Goal: Task Accomplishment & Management: Manage account settings

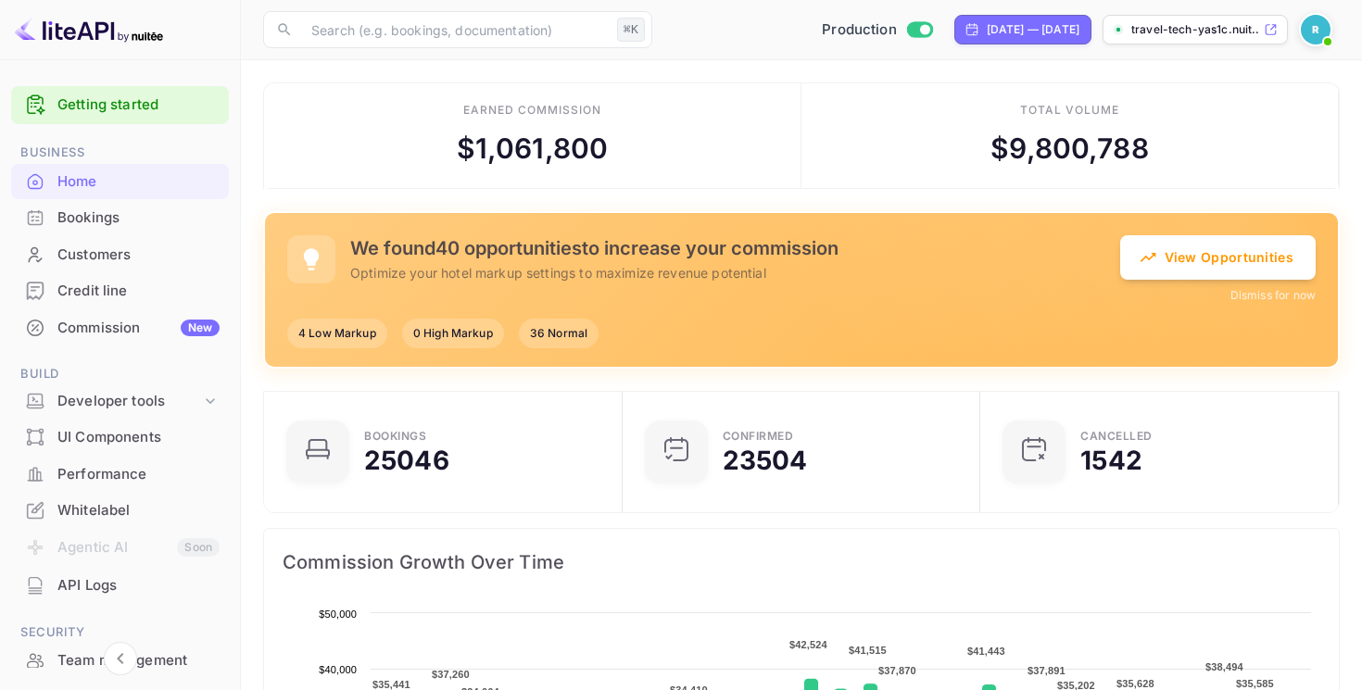
scroll to position [203, 0]
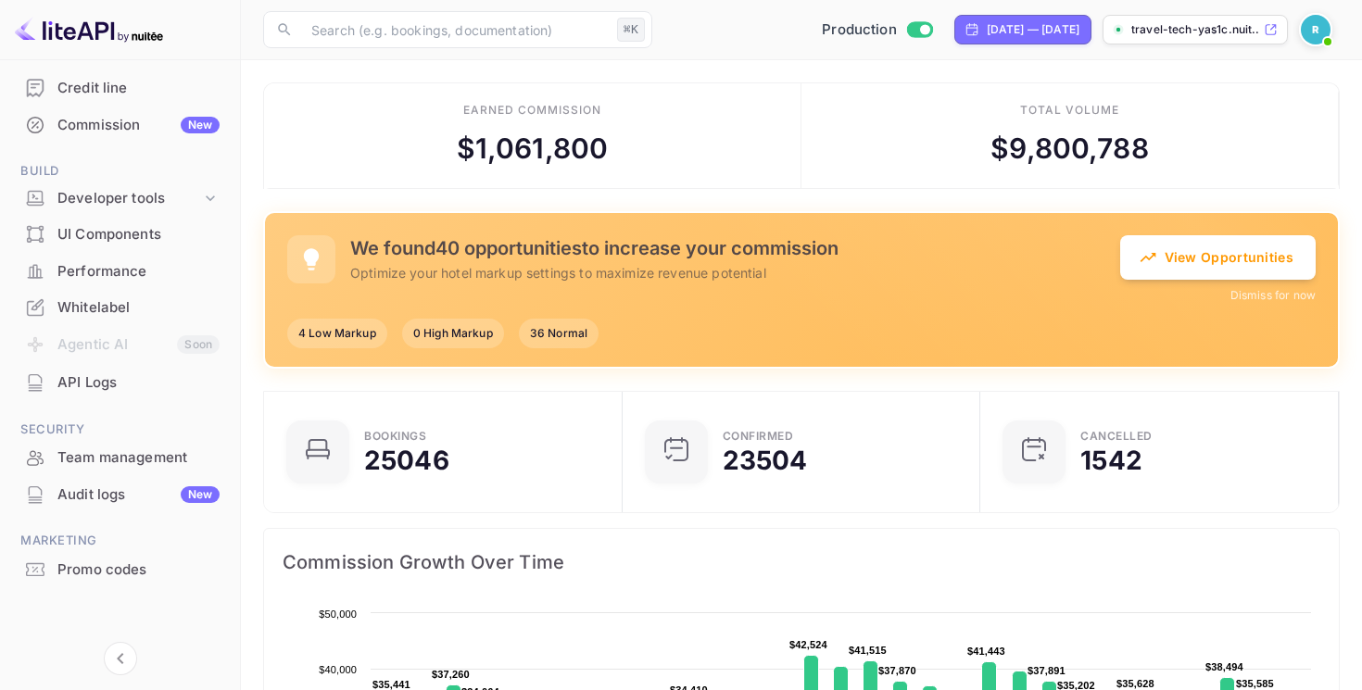
click at [127, 498] on div "Audit logs New" at bounding box center [138, 494] width 162 height 21
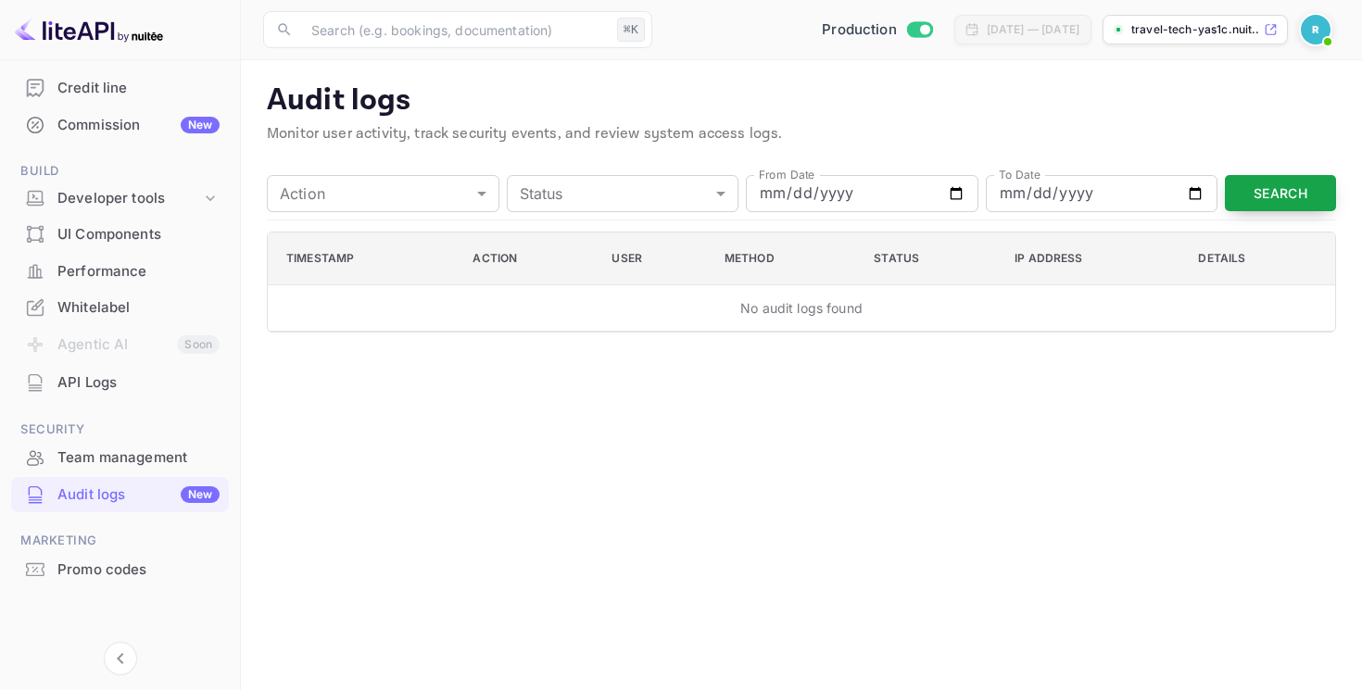
click at [1308, 202] on button "Search" at bounding box center [1280, 193] width 111 height 36
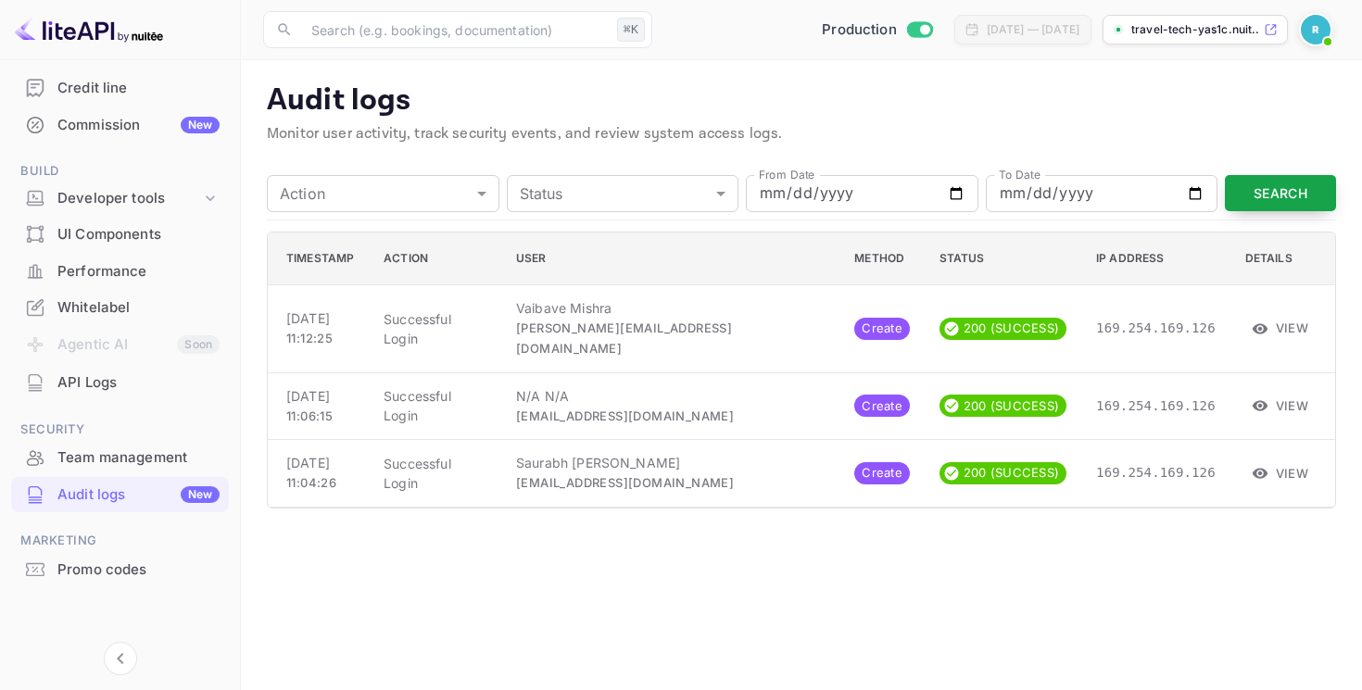
click at [1283, 192] on button "Search" at bounding box center [1280, 193] width 111 height 36
click at [1167, 107] on p "Audit logs" at bounding box center [801, 100] width 1069 height 37
click at [1258, 183] on button "Search" at bounding box center [1280, 193] width 111 height 36
click at [1259, 187] on button "Search" at bounding box center [1280, 193] width 111 height 36
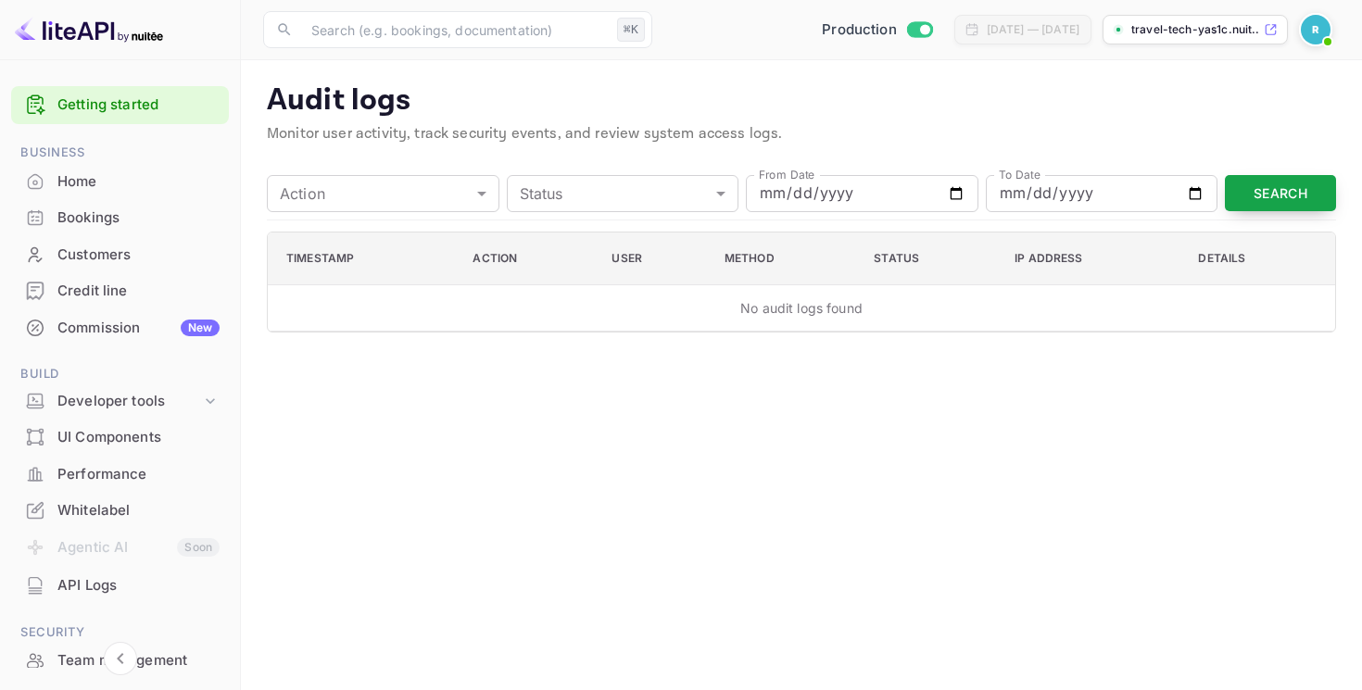
click at [1274, 182] on button "Search" at bounding box center [1280, 193] width 111 height 36
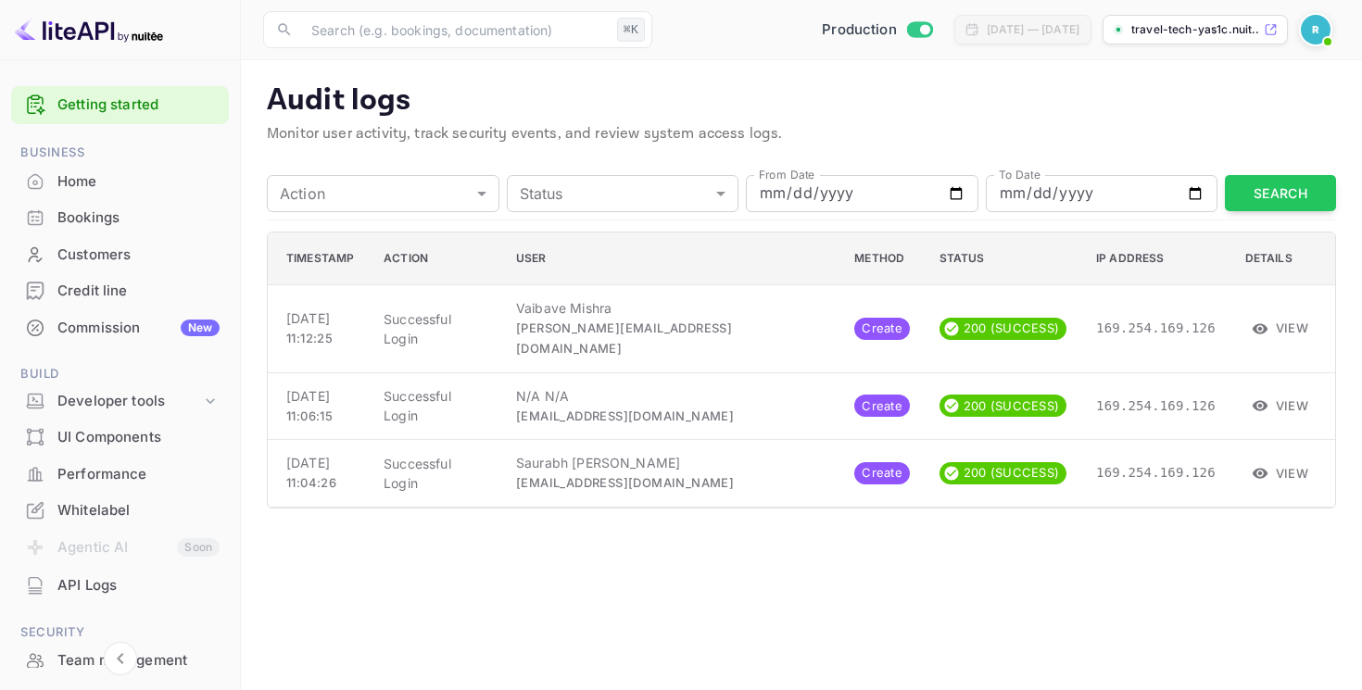
scroll to position [203, 0]
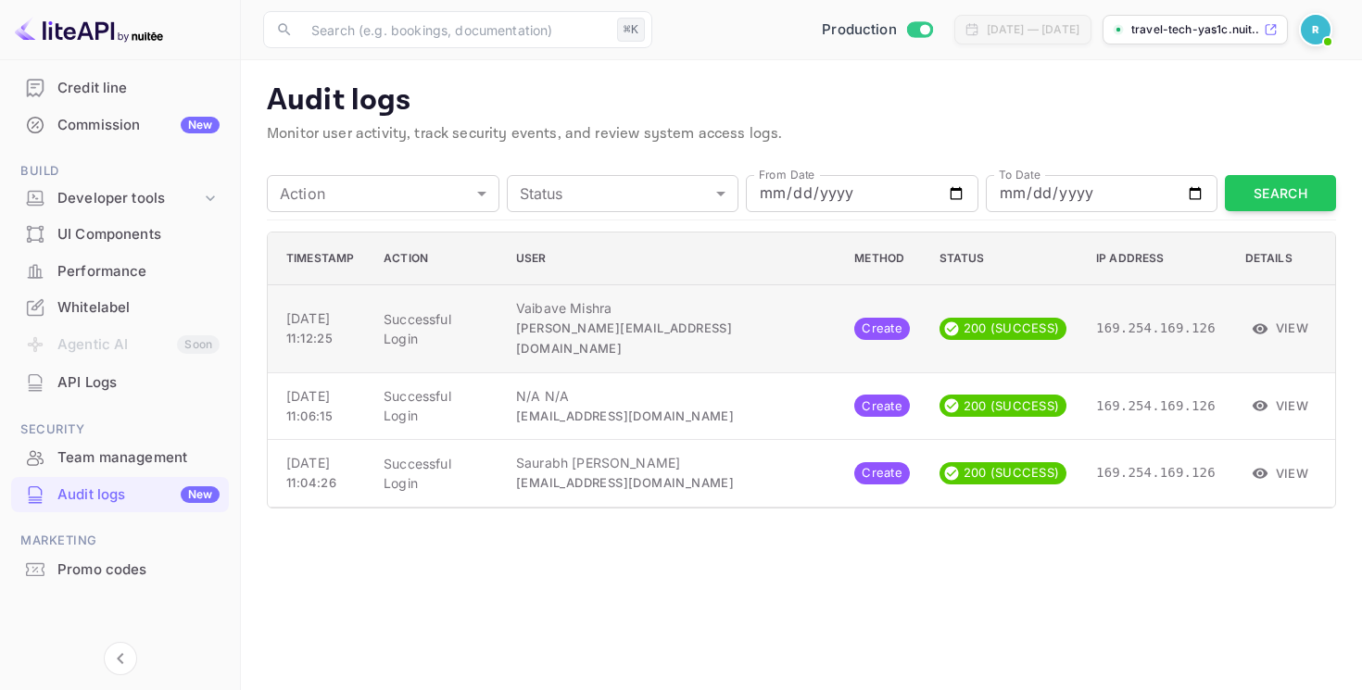
click at [1289, 314] on button "View" at bounding box center [1280, 328] width 71 height 28
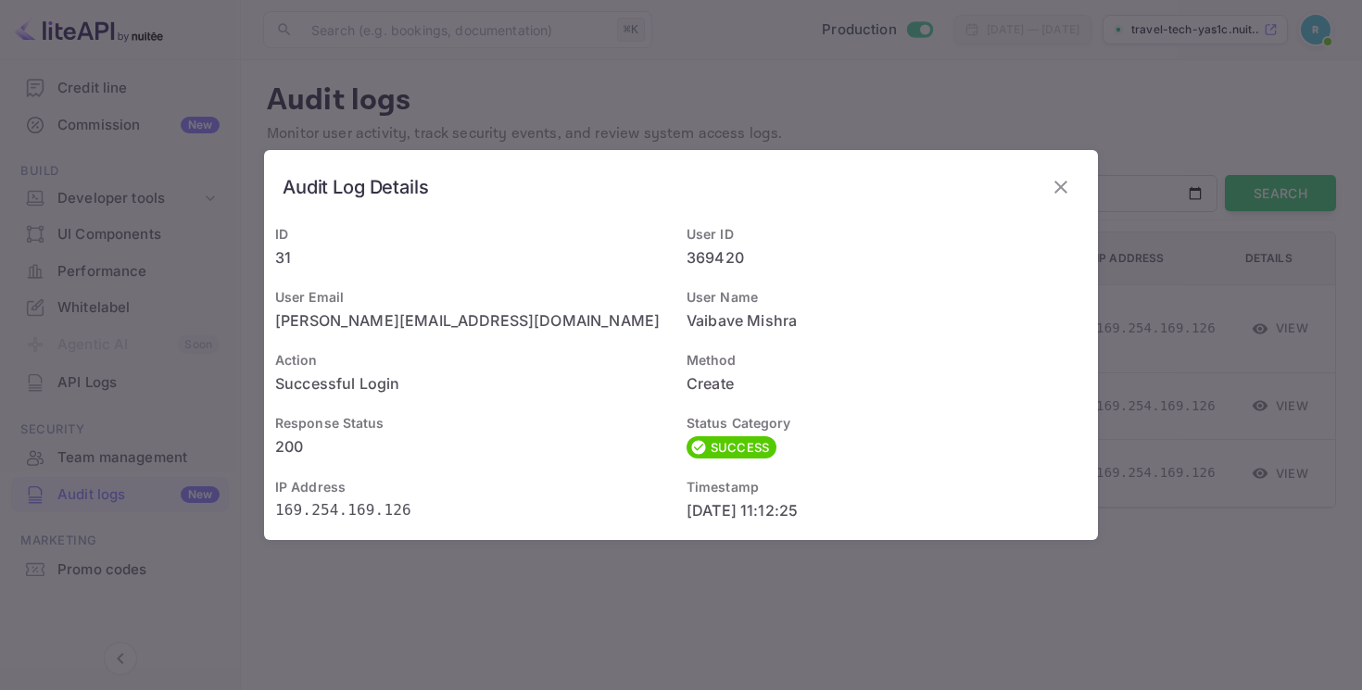
click at [1209, 468] on div "Audit Log Details ID 31 User ID 369420 User Email v.mishra@revolut.com User Nam…" at bounding box center [681, 345] width 1362 height 690
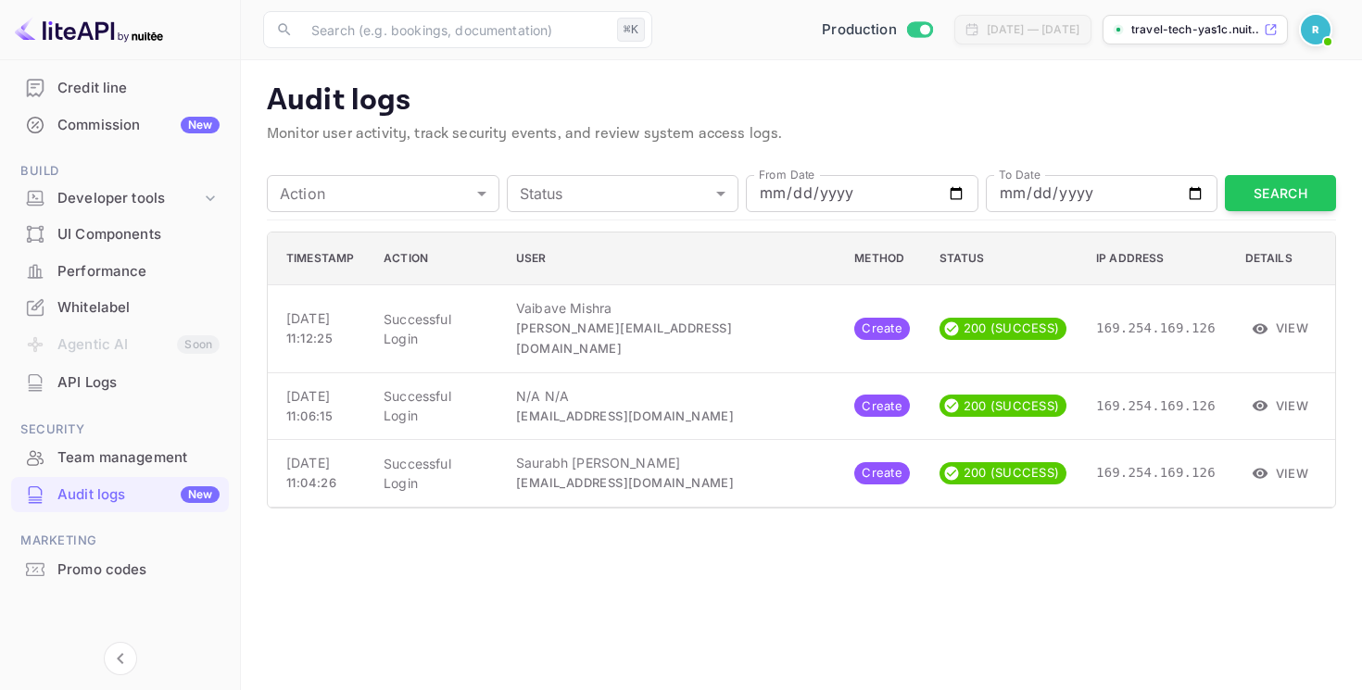
click at [1318, 27] on img at bounding box center [1316, 30] width 30 height 30
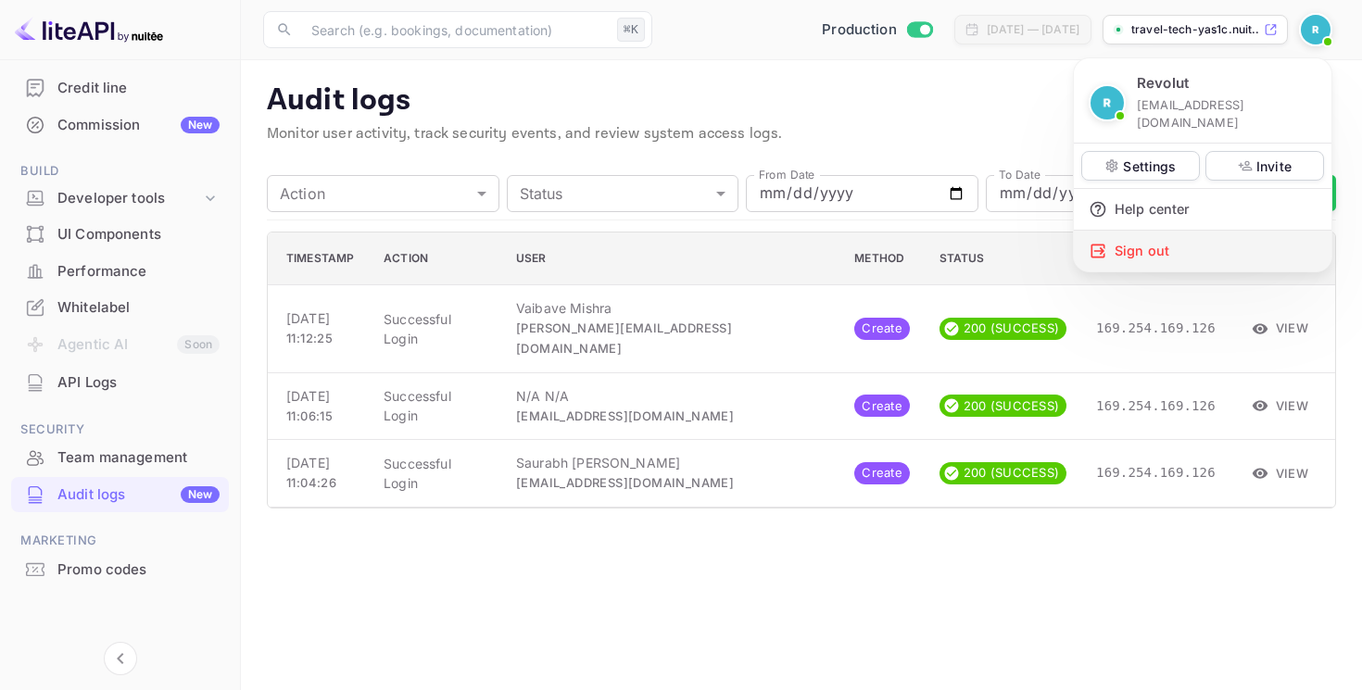
click at [1150, 241] on div "Sign out" at bounding box center [1203, 251] width 258 height 41
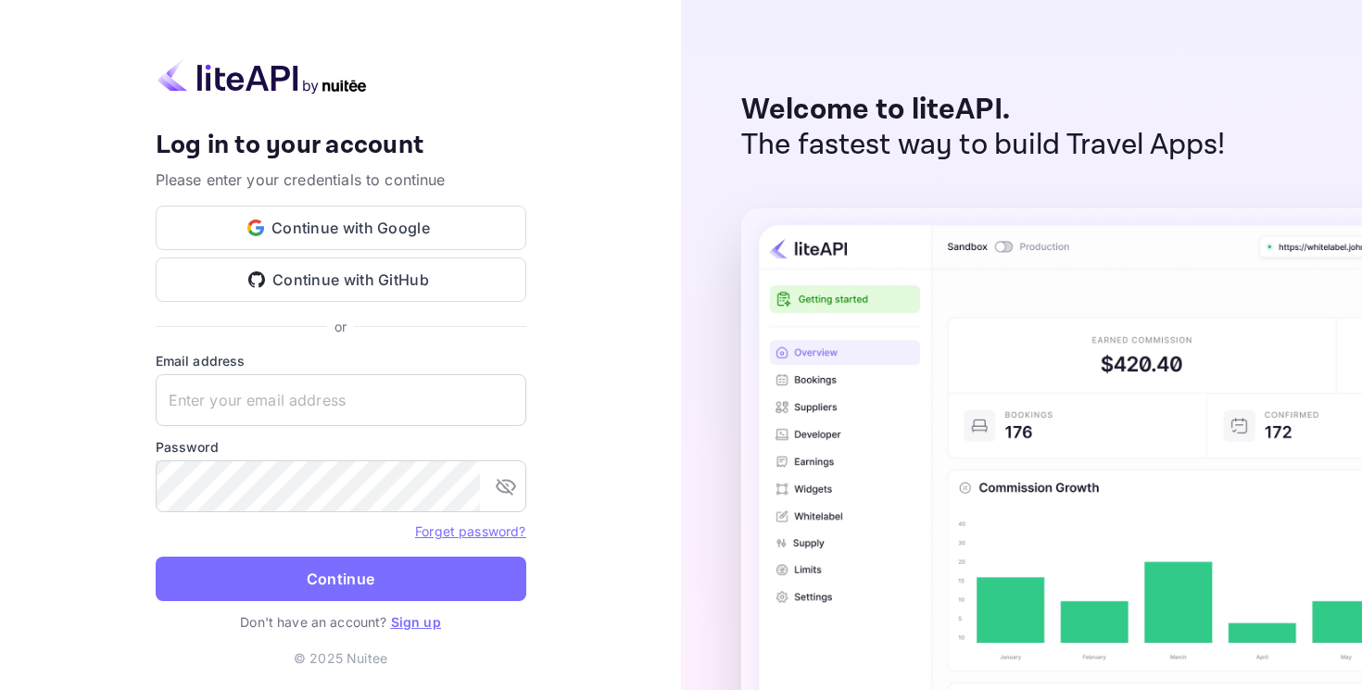
type input "billing@hotelprive.net"
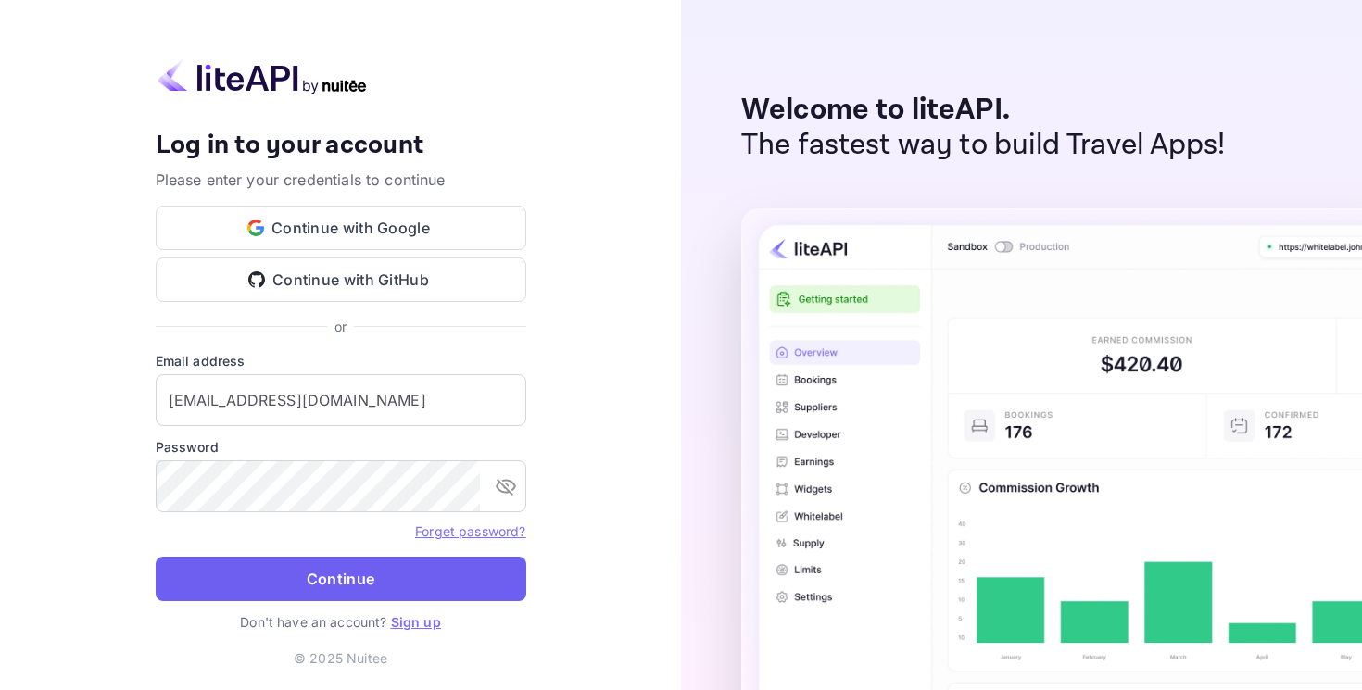
click at [303, 573] on button "Continue" at bounding box center [341, 579] width 371 height 44
